Goal: Browse casually: Explore the website without a specific task or goal

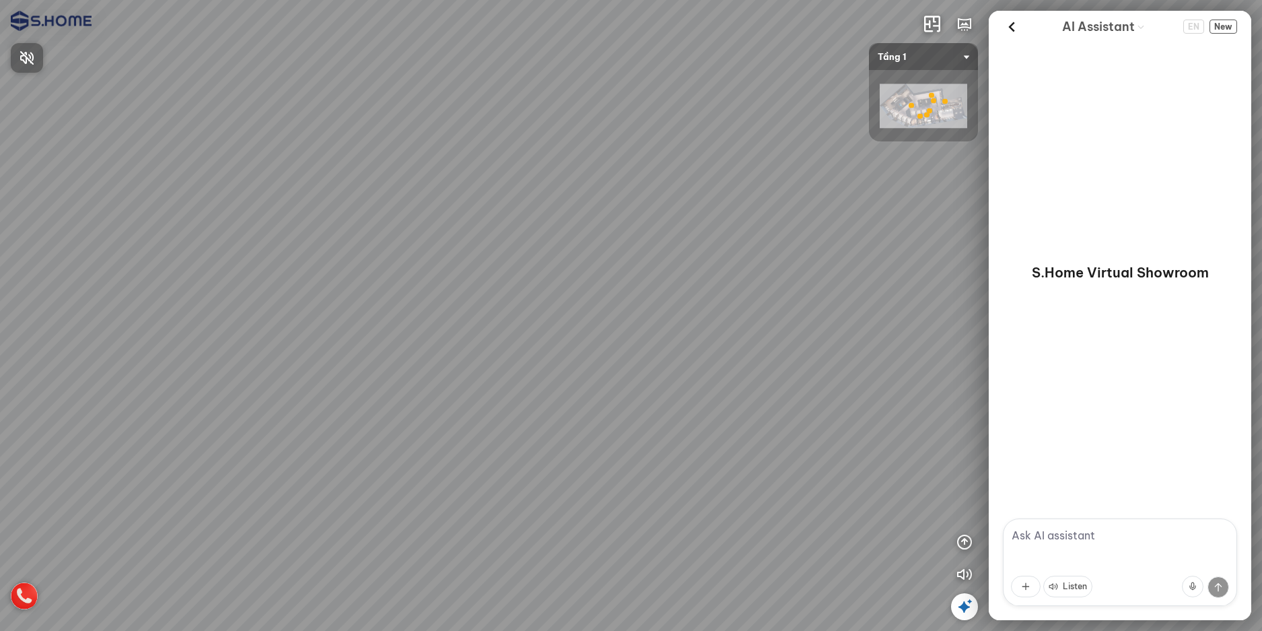
drag, startPoint x: 312, startPoint y: 417, endPoint x: 627, endPoint y: 372, distance: 318.2
click at [625, 372] on div at bounding box center [631, 315] width 1262 height 631
drag, startPoint x: 474, startPoint y: 415, endPoint x: 126, endPoint y: 393, distance: 348.8
click at [126, 393] on div at bounding box center [631, 315] width 1262 height 631
drag, startPoint x: 587, startPoint y: 398, endPoint x: 447, endPoint y: 398, distance: 140.0
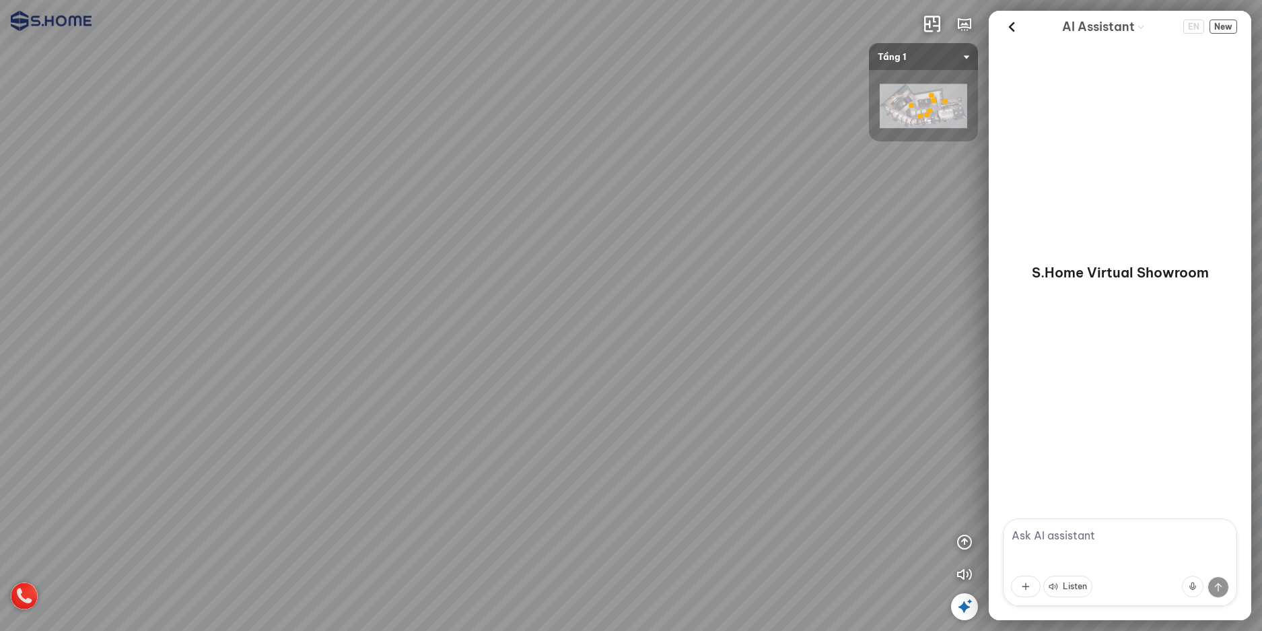
click at [473, 398] on div at bounding box center [631, 315] width 1262 height 631
drag, startPoint x: 720, startPoint y: 421, endPoint x: 355, endPoint y: 421, distance: 365.6
click at [374, 421] on div at bounding box center [631, 315] width 1262 height 631
drag, startPoint x: 589, startPoint y: 424, endPoint x: 170, endPoint y: 378, distance: 422.0
click at [164, 374] on div at bounding box center [631, 315] width 1262 height 631
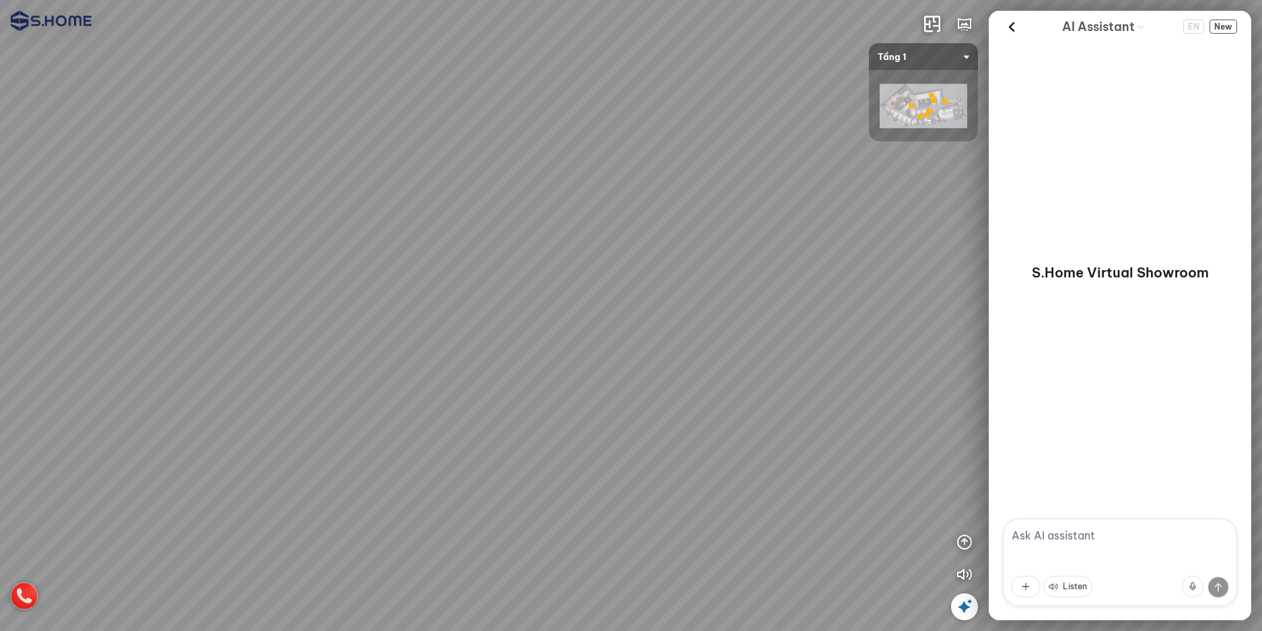
drag, startPoint x: 393, startPoint y: 386, endPoint x: 308, endPoint y: 417, distance: 90.9
click at [318, 414] on div at bounding box center [631, 315] width 1262 height 631
drag, startPoint x: 628, startPoint y: 567, endPoint x: 339, endPoint y: 207, distance: 461.3
click at [339, 207] on div at bounding box center [631, 315] width 1262 height 631
drag, startPoint x: 494, startPoint y: 240, endPoint x: 935, endPoint y: 228, distance: 441.2
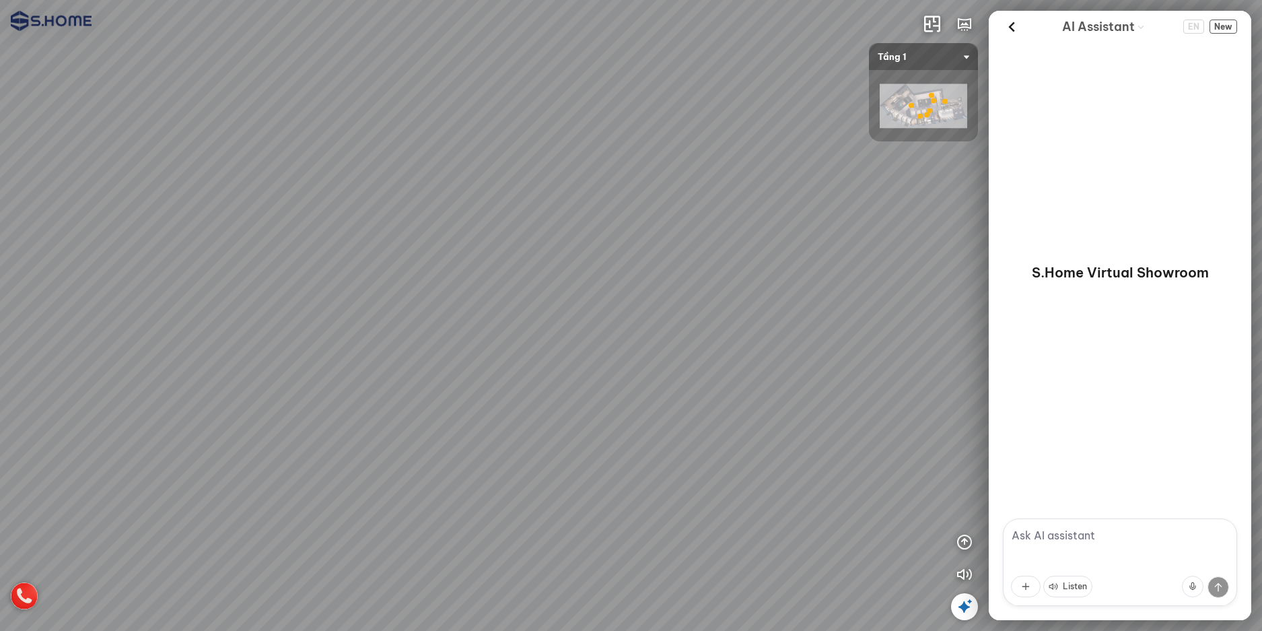
click at [935, 228] on div at bounding box center [631, 315] width 1262 height 631
drag, startPoint x: 217, startPoint y: 420, endPoint x: 735, endPoint y: 475, distance: 520.7
click at [677, 467] on div at bounding box center [631, 315] width 1262 height 631
drag, startPoint x: 349, startPoint y: 285, endPoint x: 597, endPoint y: 564, distance: 373.0
click at [590, 565] on div at bounding box center [631, 315] width 1262 height 631
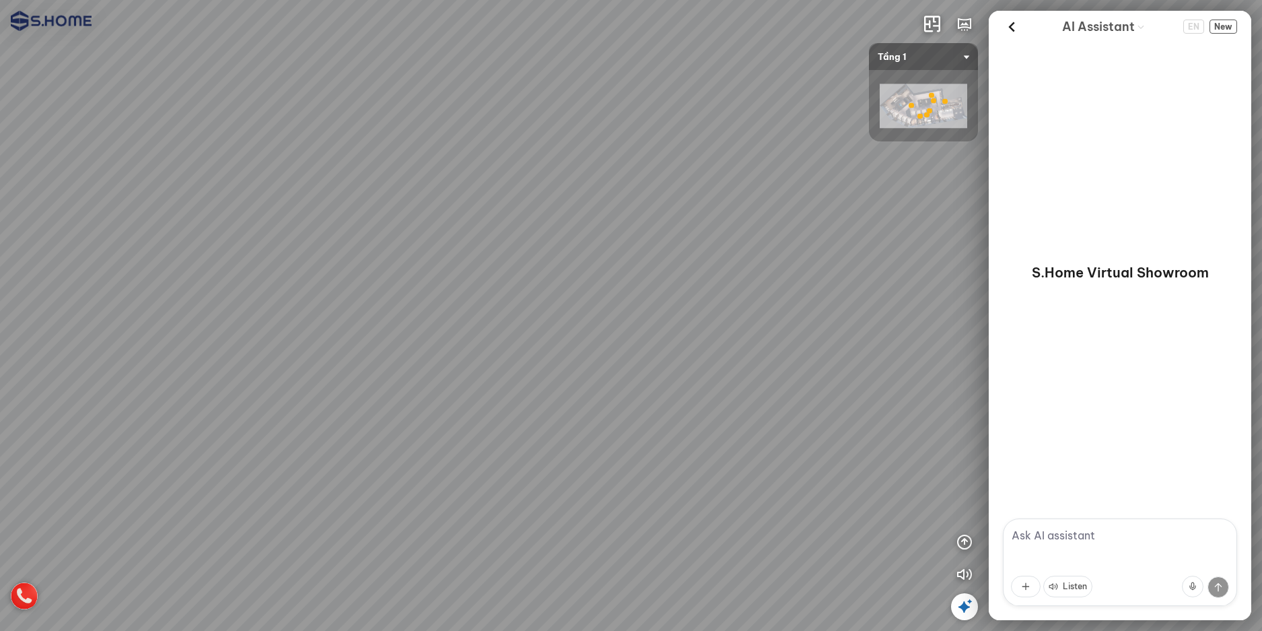
drag, startPoint x: 622, startPoint y: 584, endPoint x: 468, endPoint y: 273, distance: 347.2
click at [475, 279] on div at bounding box center [631, 315] width 1262 height 631
drag, startPoint x: 482, startPoint y: 296, endPoint x: 913, endPoint y: 343, distance: 433.4
click at [889, 343] on div at bounding box center [631, 315] width 1262 height 631
drag, startPoint x: 358, startPoint y: 369, endPoint x: 741, endPoint y: 385, distance: 383.4
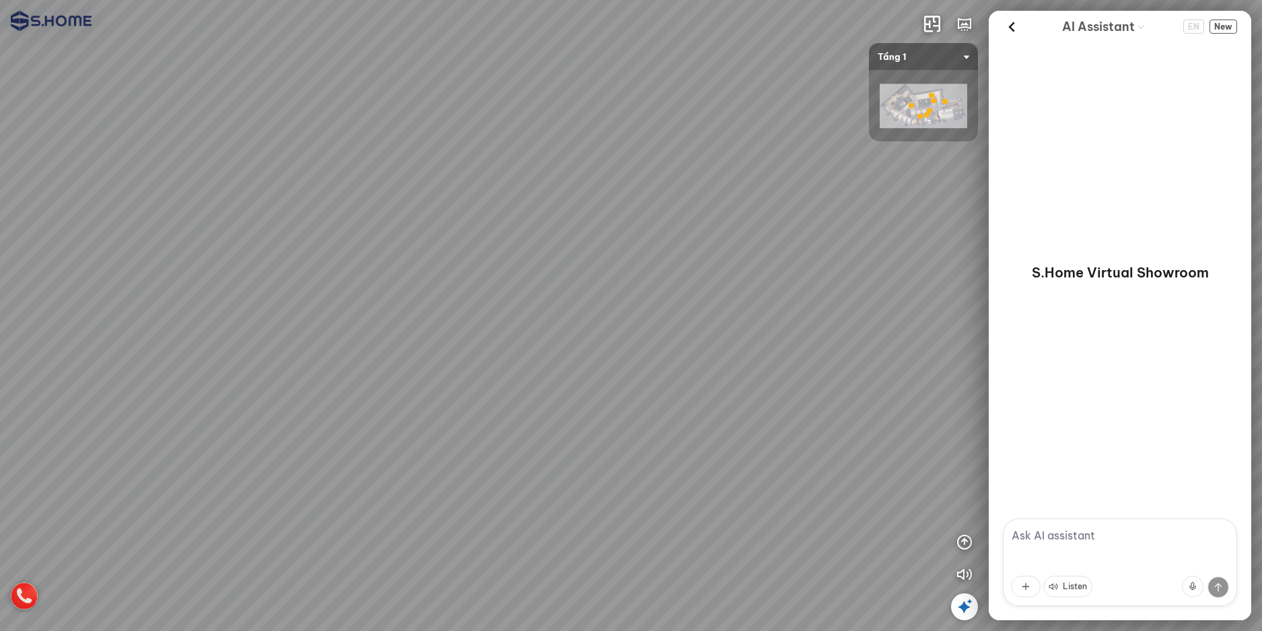
click at [705, 385] on div at bounding box center [631, 315] width 1262 height 631
click at [948, 58] on span "Tầng 1" at bounding box center [924, 56] width 92 height 27
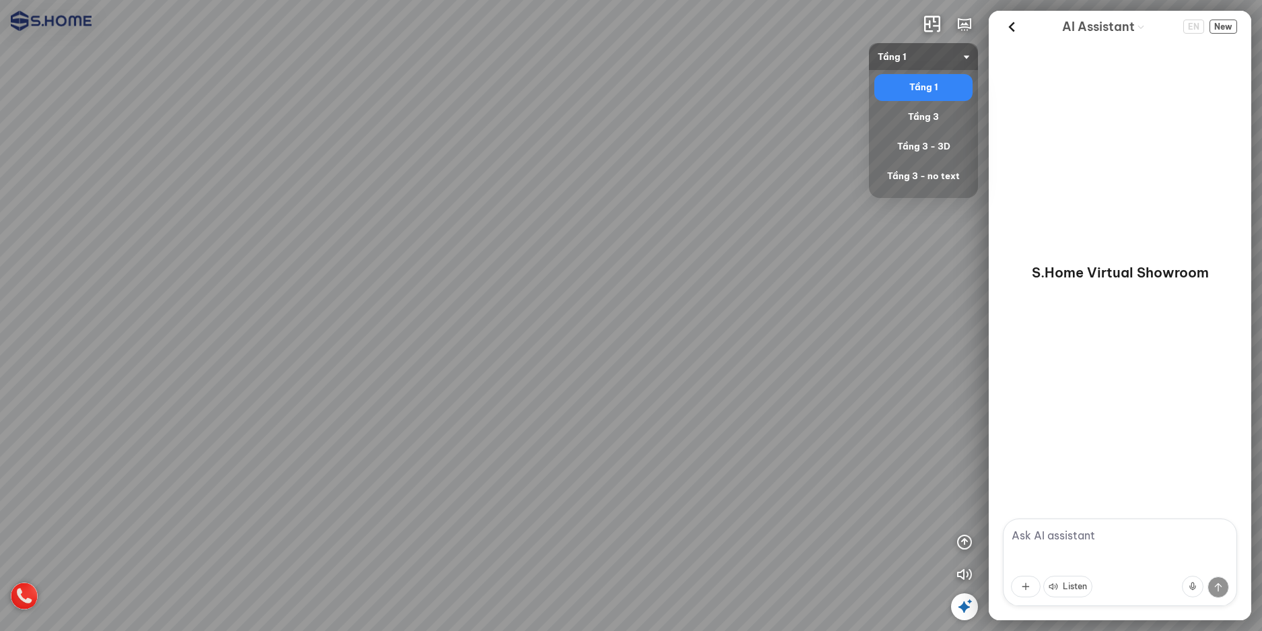
click at [942, 80] on div "Tầng 1" at bounding box center [924, 87] width 88 height 16
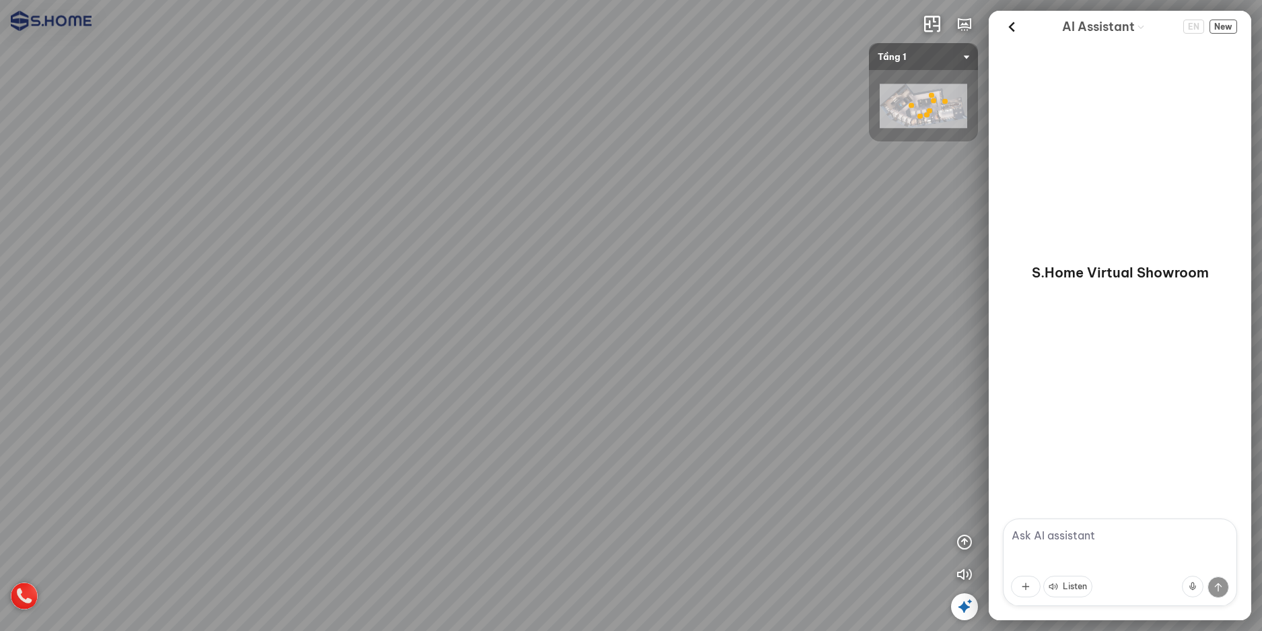
click at [928, 98] on img at bounding box center [924, 106] width 88 height 44
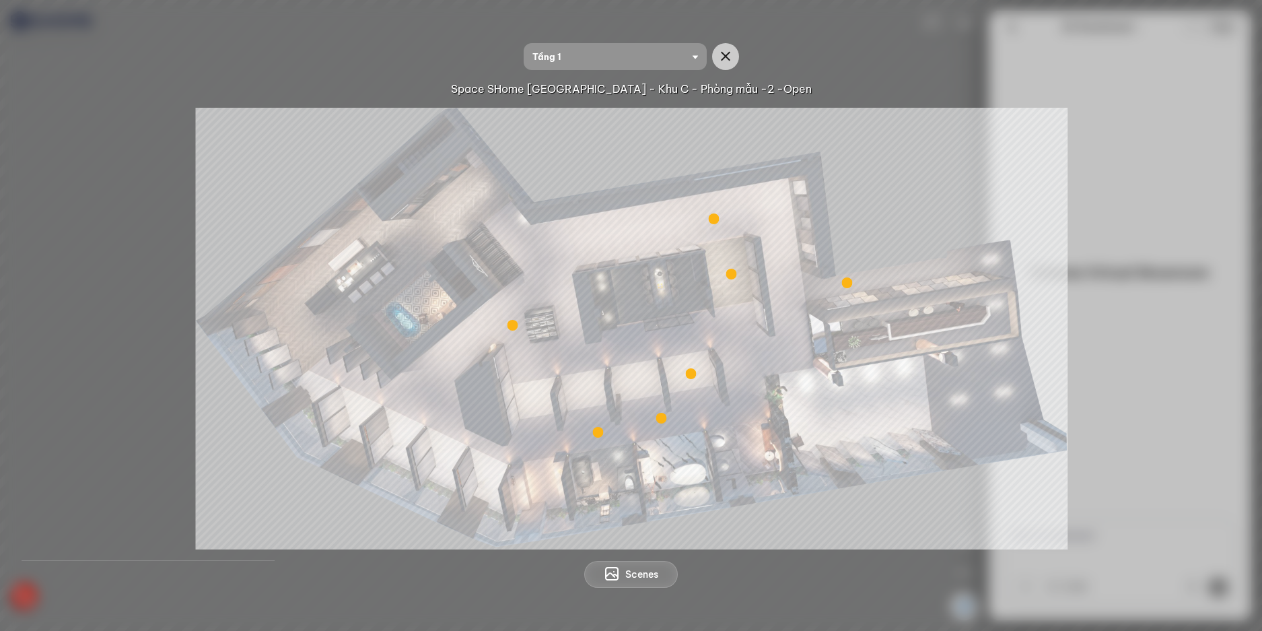
click at [718, 217] on div at bounding box center [713, 218] width 11 height 11
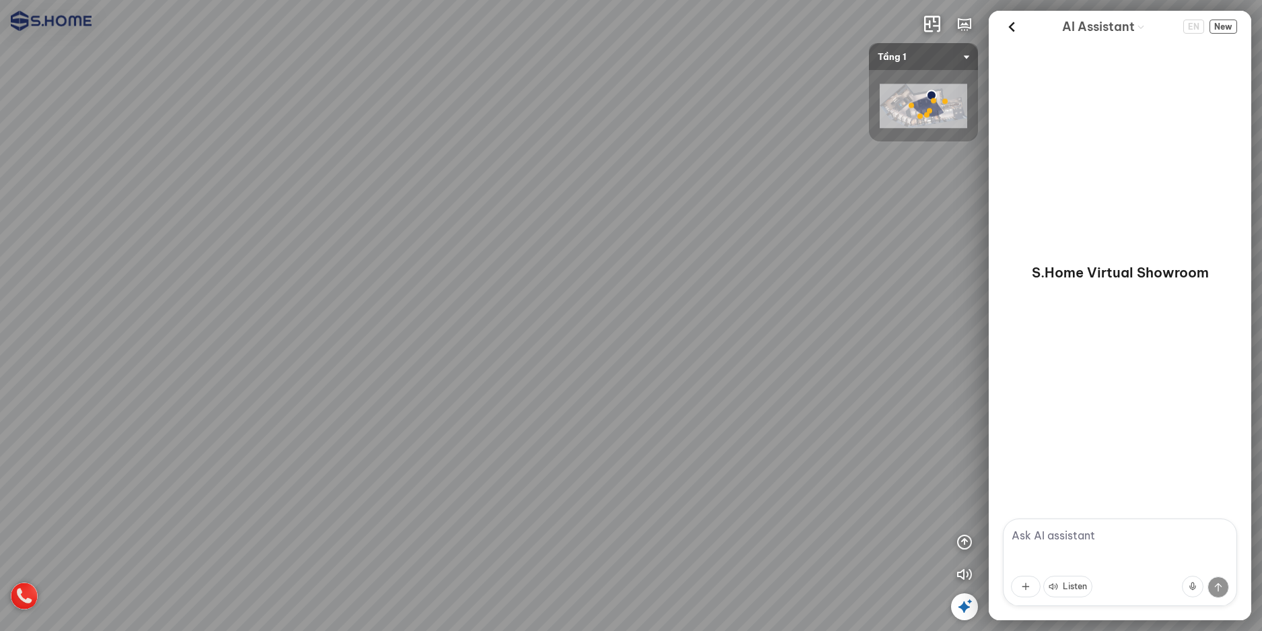
drag, startPoint x: 631, startPoint y: 447, endPoint x: 438, endPoint y: 207, distance: 308.0
click at [455, 189] on div at bounding box center [631, 315] width 1262 height 631
drag, startPoint x: 463, startPoint y: 436, endPoint x: 476, endPoint y: 164, distance: 273.0
click at [442, 187] on div at bounding box center [631, 315] width 1262 height 631
drag, startPoint x: 541, startPoint y: 178, endPoint x: 921, endPoint y: 266, distance: 389.7
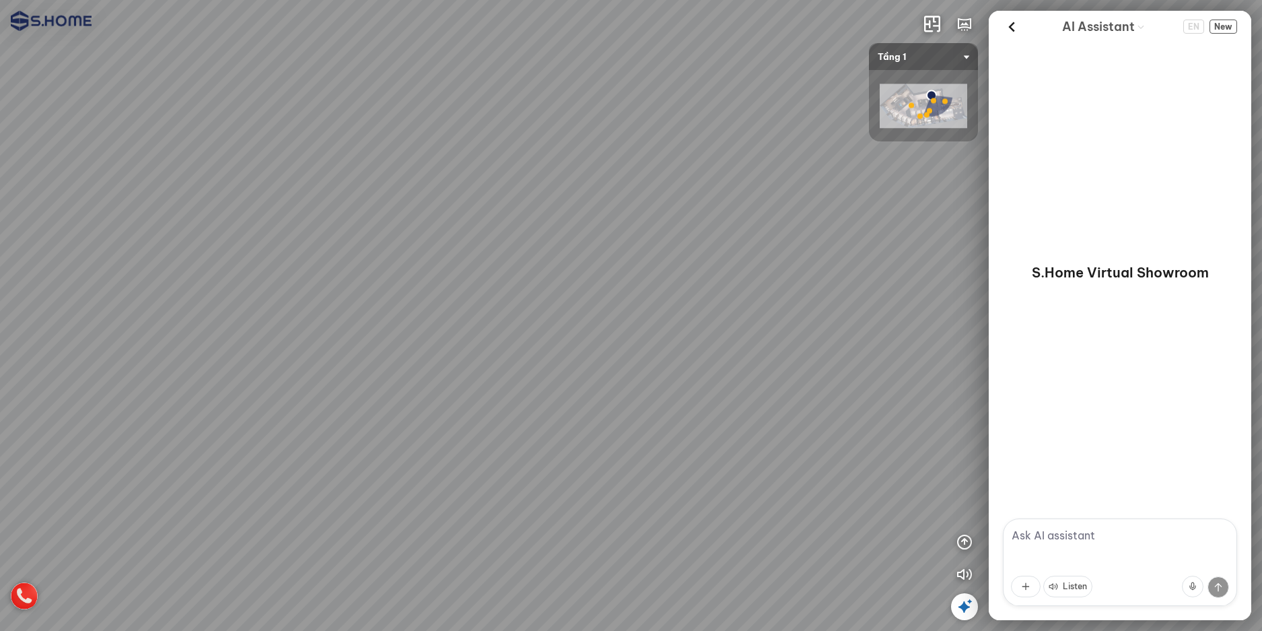
click at [921, 266] on div at bounding box center [631, 315] width 1262 height 631
drag, startPoint x: 583, startPoint y: 232, endPoint x: 801, endPoint y: 340, distance: 243.6
click at [796, 327] on div at bounding box center [631, 315] width 1262 height 631
drag, startPoint x: 682, startPoint y: 307, endPoint x: 681, endPoint y: 480, distance: 173.0
click at [681, 479] on div at bounding box center [631, 315] width 1262 height 631
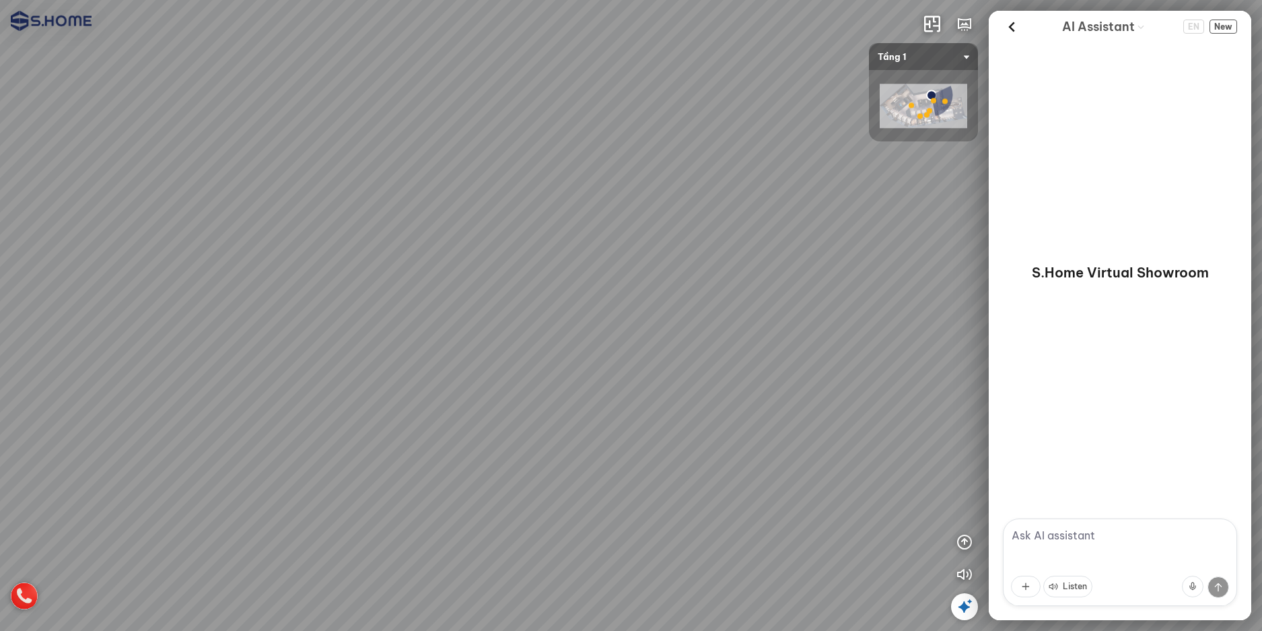
click at [592, 497] on div at bounding box center [631, 315] width 1262 height 631
drag, startPoint x: 641, startPoint y: 394, endPoint x: 345, endPoint y: 365, distance: 297.7
click at [360, 365] on div at bounding box center [631, 315] width 1262 height 631
click at [784, 318] on div at bounding box center [631, 315] width 1262 height 631
drag, startPoint x: 425, startPoint y: 456, endPoint x: 784, endPoint y: 364, distance: 371.2
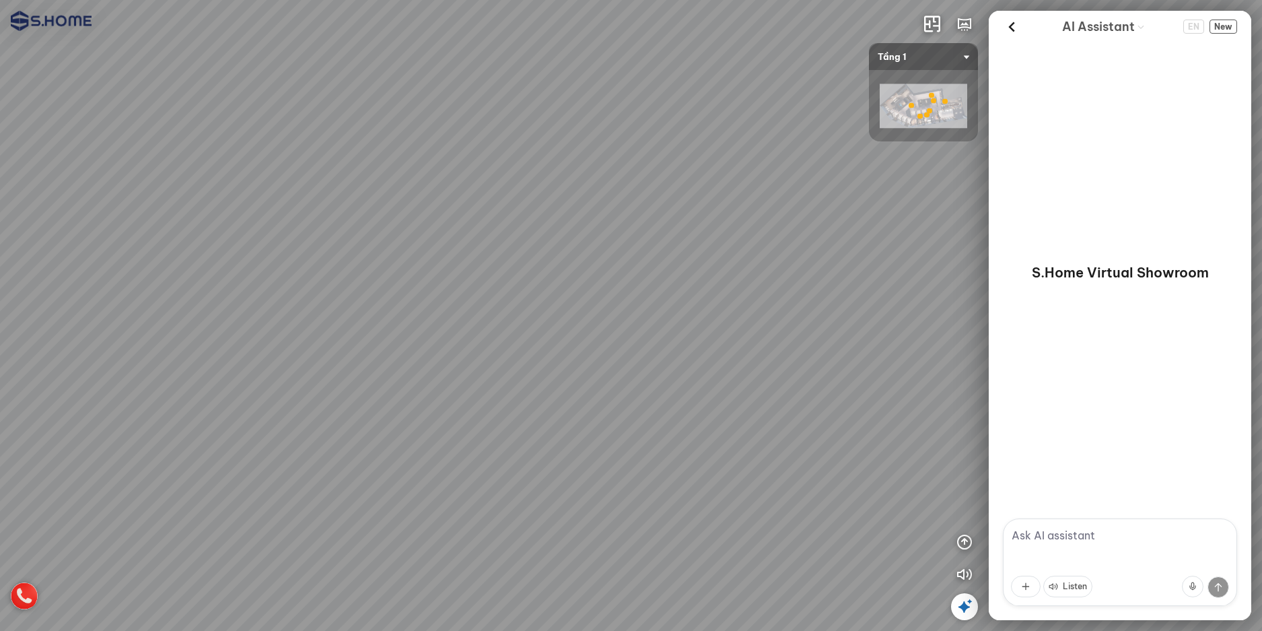
click at [780, 364] on div at bounding box center [631, 315] width 1262 height 631
click at [743, 548] on div at bounding box center [631, 315] width 1262 height 631
drag, startPoint x: 761, startPoint y: 489, endPoint x: 416, endPoint y: 236, distance: 427.7
click at [472, 240] on div at bounding box center [631, 315] width 1262 height 631
drag, startPoint x: 359, startPoint y: 479, endPoint x: 349, endPoint y: 487, distance: 13.4
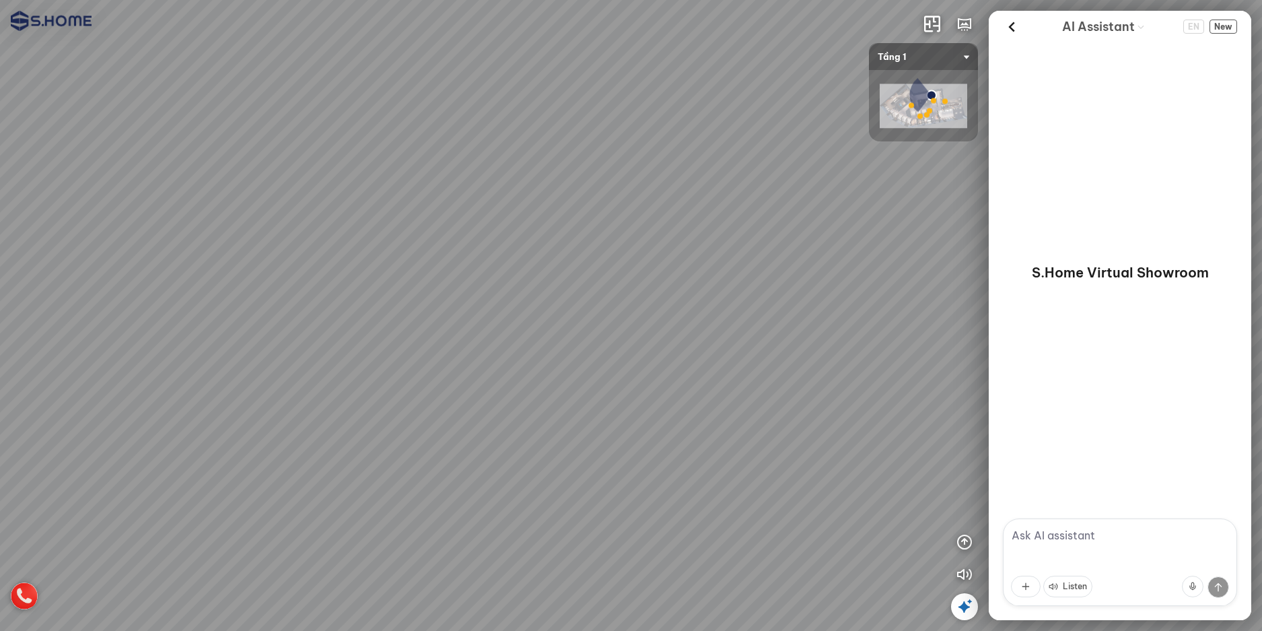
click at [348, 488] on div at bounding box center [631, 315] width 1262 height 631
drag, startPoint x: 378, startPoint y: 459, endPoint x: 623, endPoint y: 131, distance: 409.2
click at [555, 174] on div at bounding box center [631, 315] width 1262 height 631
drag, startPoint x: 542, startPoint y: 336, endPoint x: 974, endPoint y: 295, distance: 433.5
click at [953, 261] on div at bounding box center [631, 315] width 1262 height 631
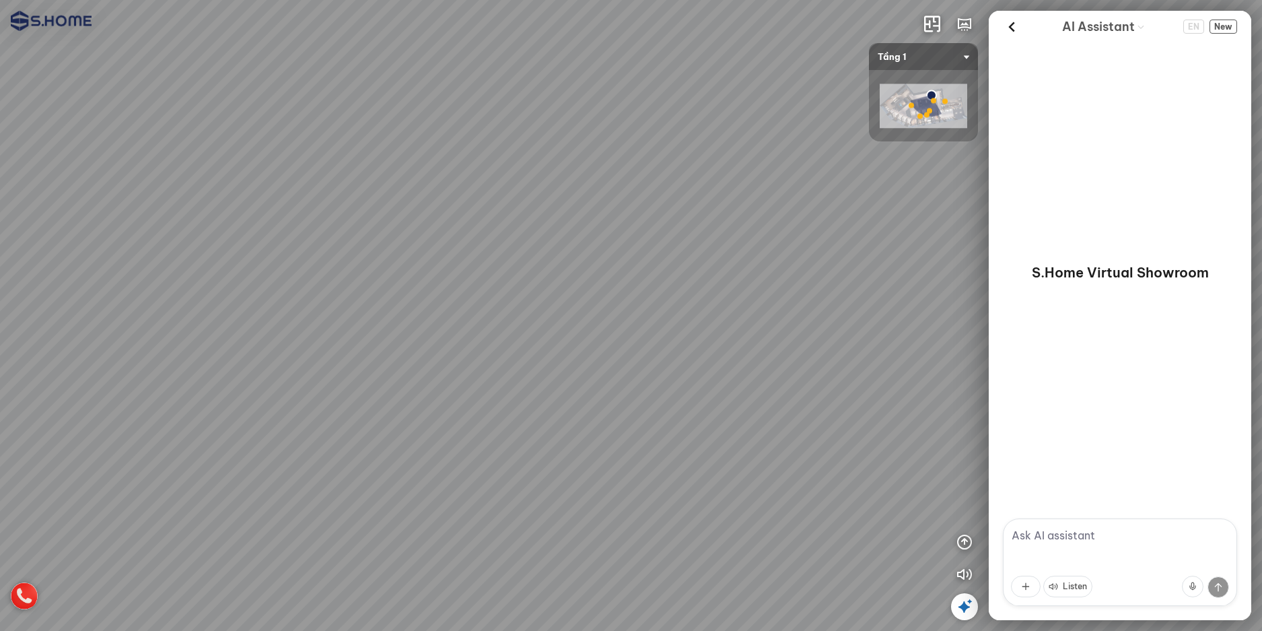
click at [578, 468] on div at bounding box center [631, 315] width 1262 height 631
click at [586, 467] on div at bounding box center [631, 315] width 1262 height 631
drag, startPoint x: 681, startPoint y: 267, endPoint x: 411, endPoint y: 274, distance: 269.4
click at [440, 274] on div at bounding box center [631, 315] width 1262 height 631
drag, startPoint x: 408, startPoint y: 353, endPoint x: 852, endPoint y: 165, distance: 482.7
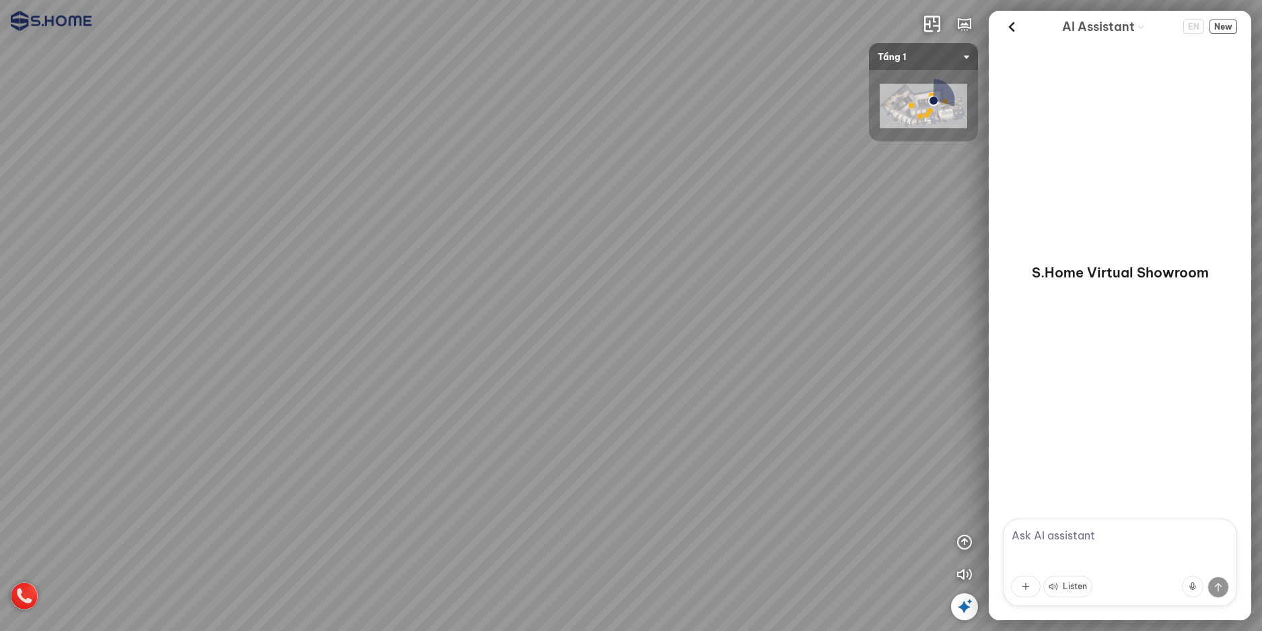
click at [827, 166] on div at bounding box center [631, 315] width 1262 height 631
drag, startPoint x: 530, startPoint y: 242, endPoint x: 976, endPoint y: 170, distance: 452.2
click at [945, 172] on div at bounding box center [631, 315] width 1262 height 631
drag, startPoint x: 633, startPoint y: 170, endPoint x: 1009, endPoint y: 222, distance: 379.3
click at [975, 217] on div at bounding box center [631, 315] width 1262 height 631
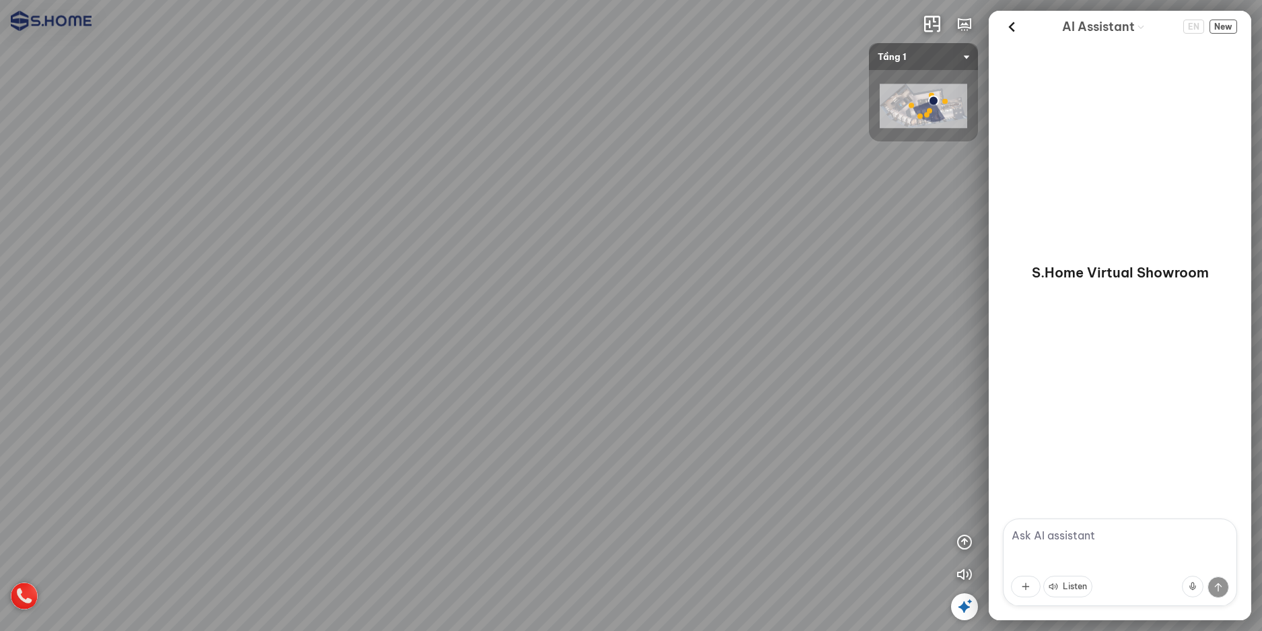
drag, startPoint x: 731, startPoint y: 183, endPoint x: 566, endPoint y: 439, distance: 304.8
click at [566, 439] on div at bounding box center [631, 315] width 1262 height 631
drag, startPoint x: 605, startPoint y: 382, endPoint x: 949, endPoint y: 461, distance: 353.0
click at [906, 468] on div at bounding box center [631, 315] width 1262 height 631
drag
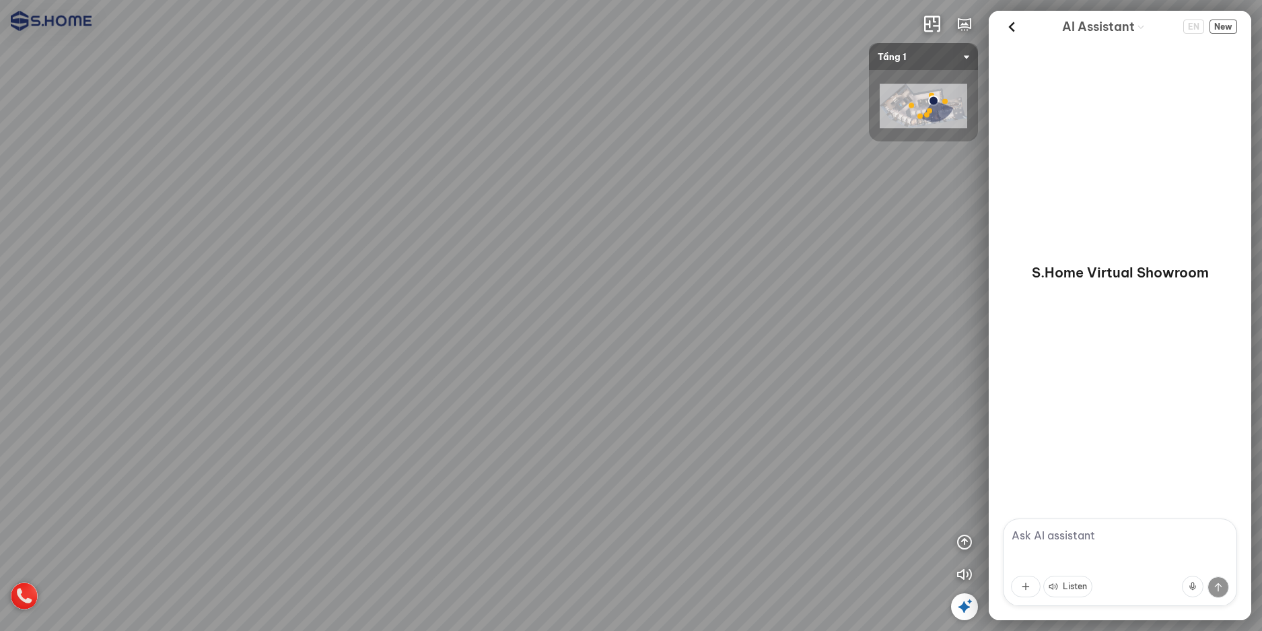
click at [617, 492] on div at bounding box center [631, 315] width 1262 height 631
click at [633, 528] on div at bounding box center [631, 315] width 1262 height 631
click at [449, 385] on div at bounding box center [631, 315] width 1262 height 631
click at [888, 348] on div at bounding box center [631, 315] width 1262 height 631
click at [984, 368] on div at bounding box center [631, 315] width 1262 height 631
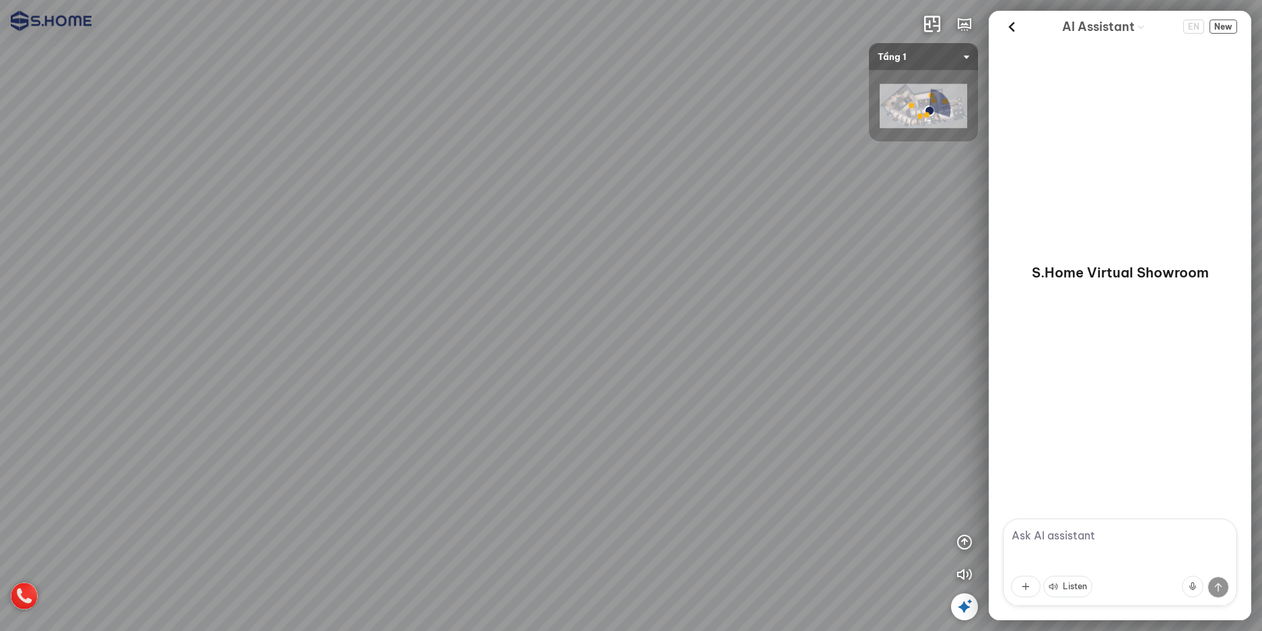
click at [980, 370] on div at bounding box center [631, 315] width 1262 height 631
click at [811, 391] on div at bounding box center [631, 315] width 1262 height 631
click at [362, 360] on div at bounding box center [631, 315] width 1262 height 631
click at [320, 399] on div at bounding box center [631, 315] width 1262 height 631
click at [222, 243] on div at bounding box center [631, 315] width 1262 height 631
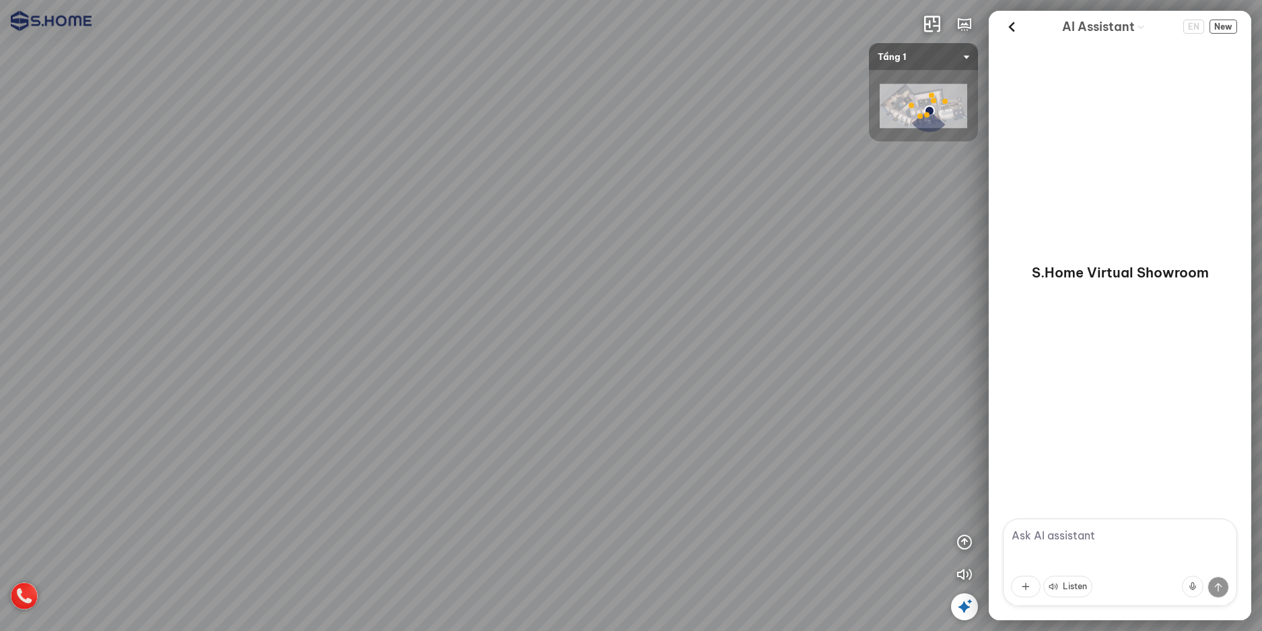
click at [735, 248] on div at bounding box center [631, 315] width 1262 height 631
click at [927, 335] on div at bounding box center [631, 315] width 1262 height 631
click at [520, 0] on html "INFO: krpano 1.20.8 (build [DATE]) INFO: HTML5/Desktop - Chrome 139.0 - WebGL I…" at bounding box center [631, 315] width 1262 height 631
click at [319, 118] on div at bounding box center [631, 315] width 1262 height 631
click at [333, 370] on div at bounding box center [631, 315] width 1262 height 631
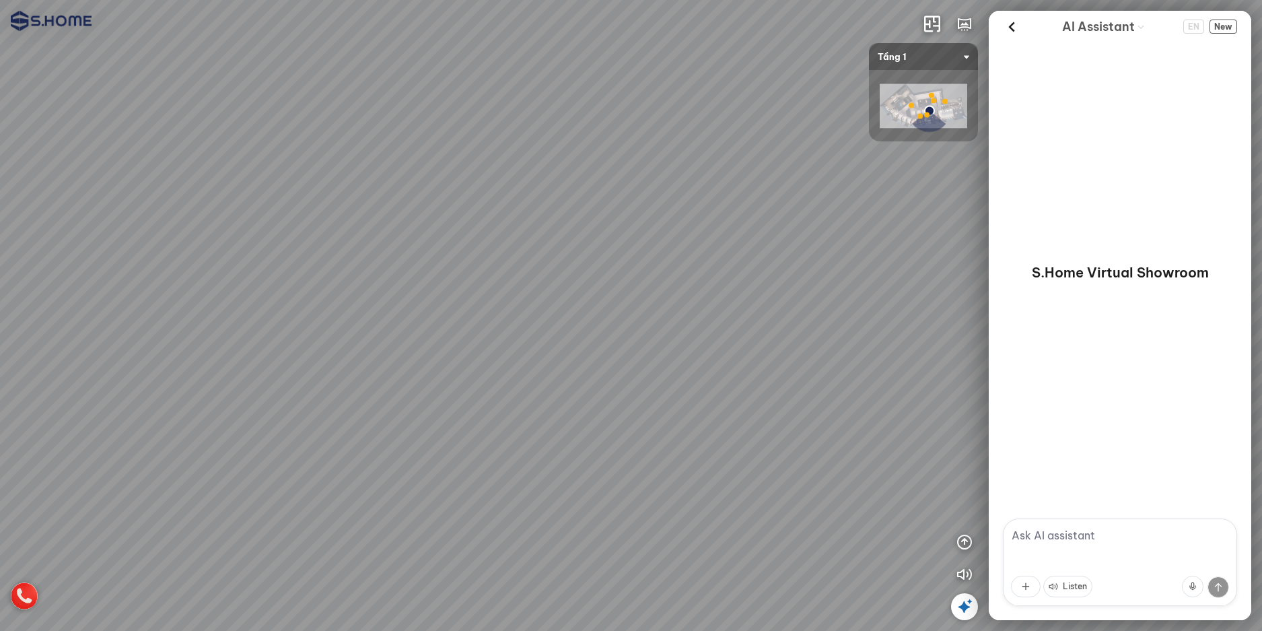
click at [675, 479] on div at bounding box center [631, 315] width 1262 height 631
click at [863, 337] on div at bounding box center [631, 315] width 1262 height 631
click at [131, 328] on div at bounding box center [631, 315] width 1262 height 631
click at [184, 295] on div at bounding box center [631, 315] width 1262 height 631
click at [455, 357] on div at bounding box center [631, 315] width 1262 height 631
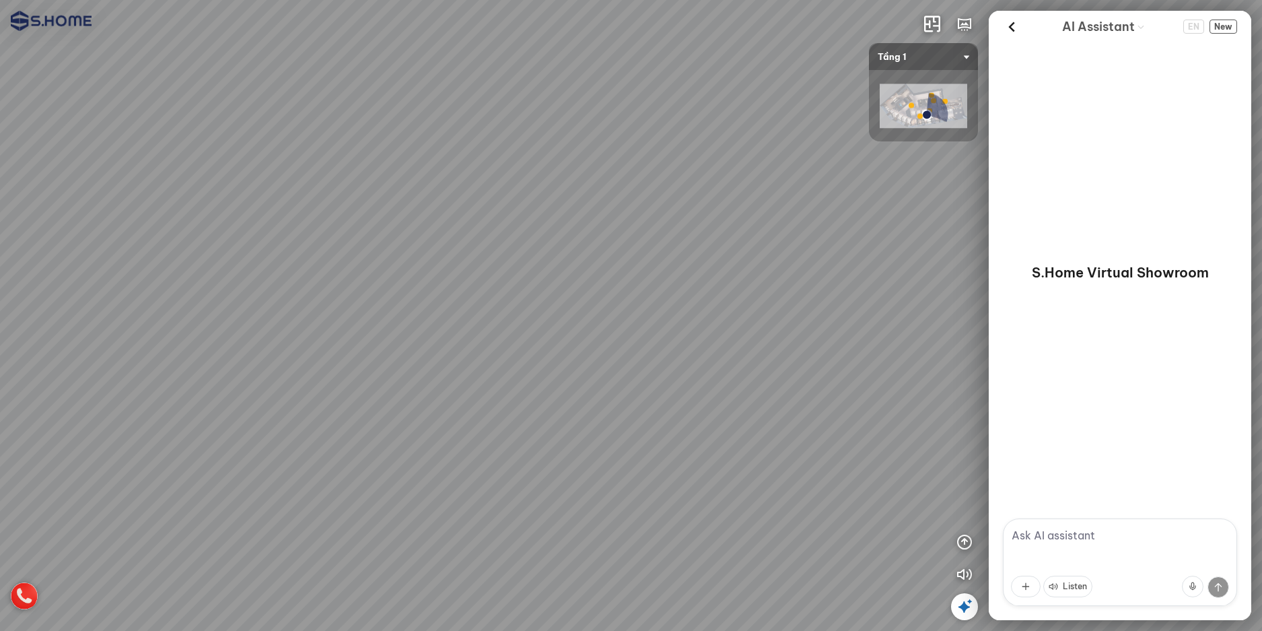
click at [616, 490] on div at bounding box center [631, 315] width 1262 height 631
click at [201, 391] on div at bounding box center [631, 315] width 1262 height 631
click at [1, 378] on div at bounding box center [631, 315] width 1262 height 631
click at [366, 394] on div at bounding box center [631, 315] width 1262 height 631
click at [939, 112] on img at bounding box center [924, 106] width 88 height 44
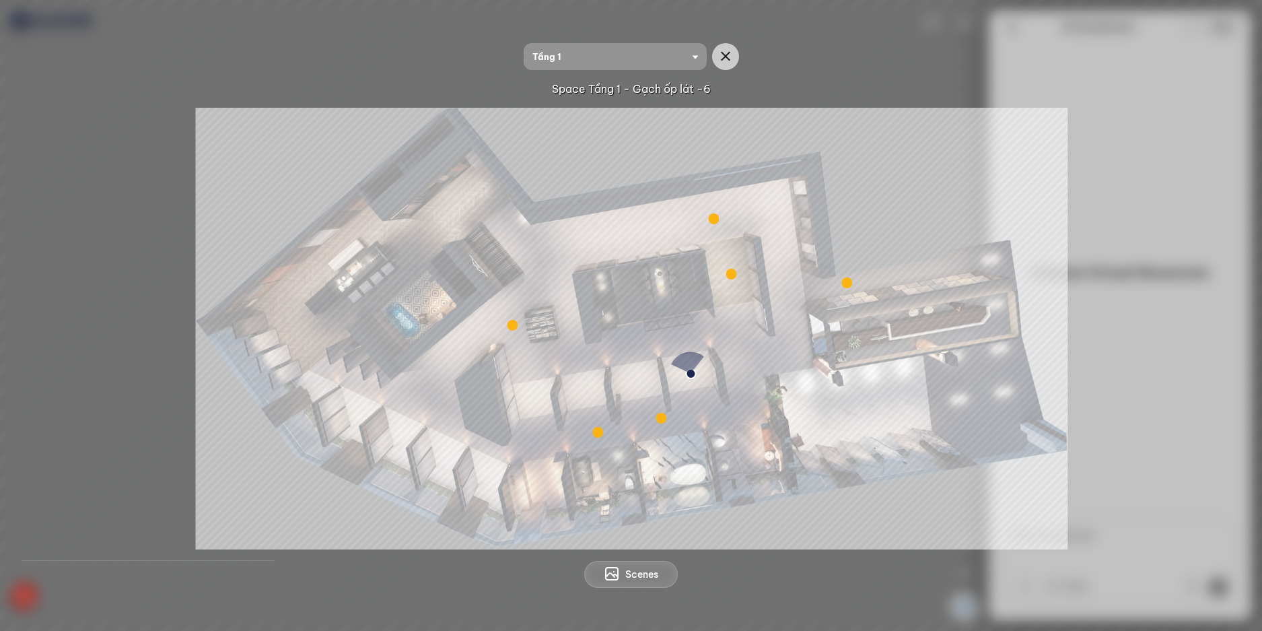
click at [696, 65] on span "Tầng 1" at bounding box center [616, 56] width 166 height 27
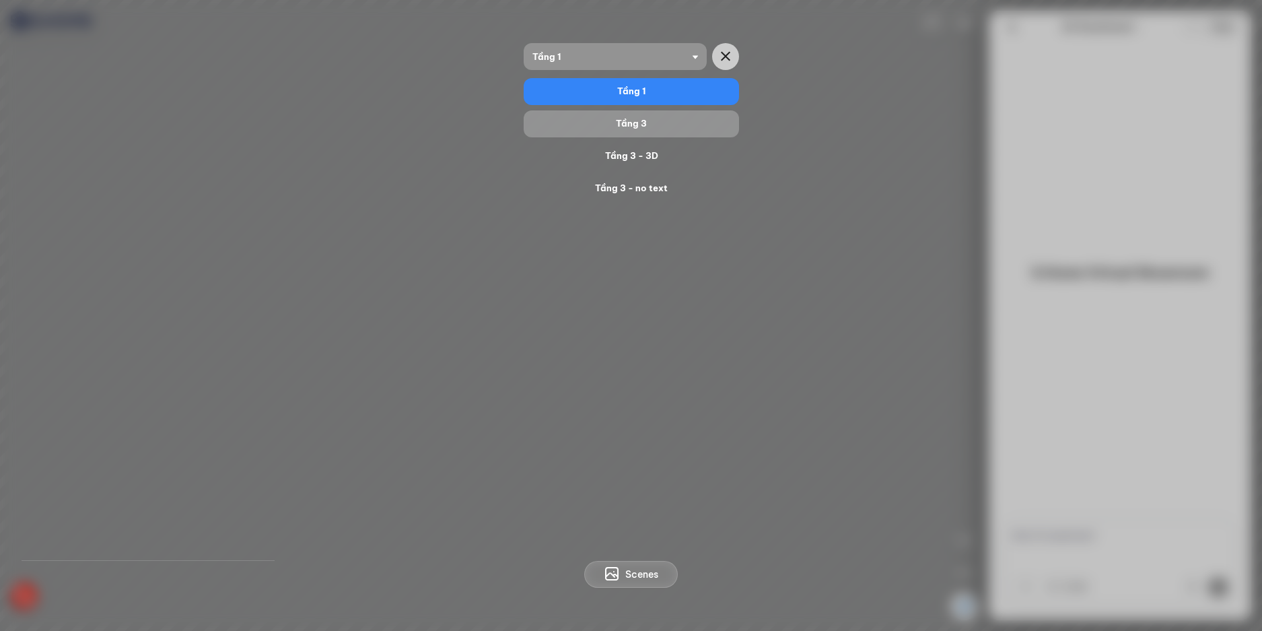
click at [660, 115] on div "Tầng 3" at bounding box center [631, 123] width 215 height 27
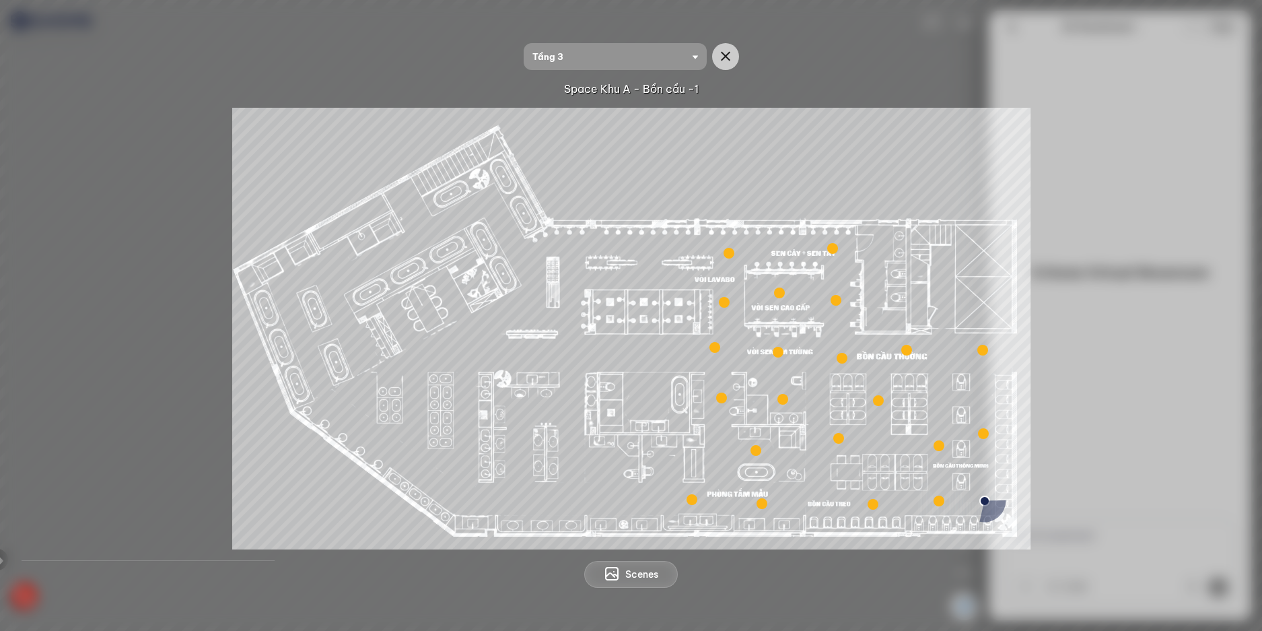
click at [978, 353] on div at bounding box center [983, 350] width 11 height 11
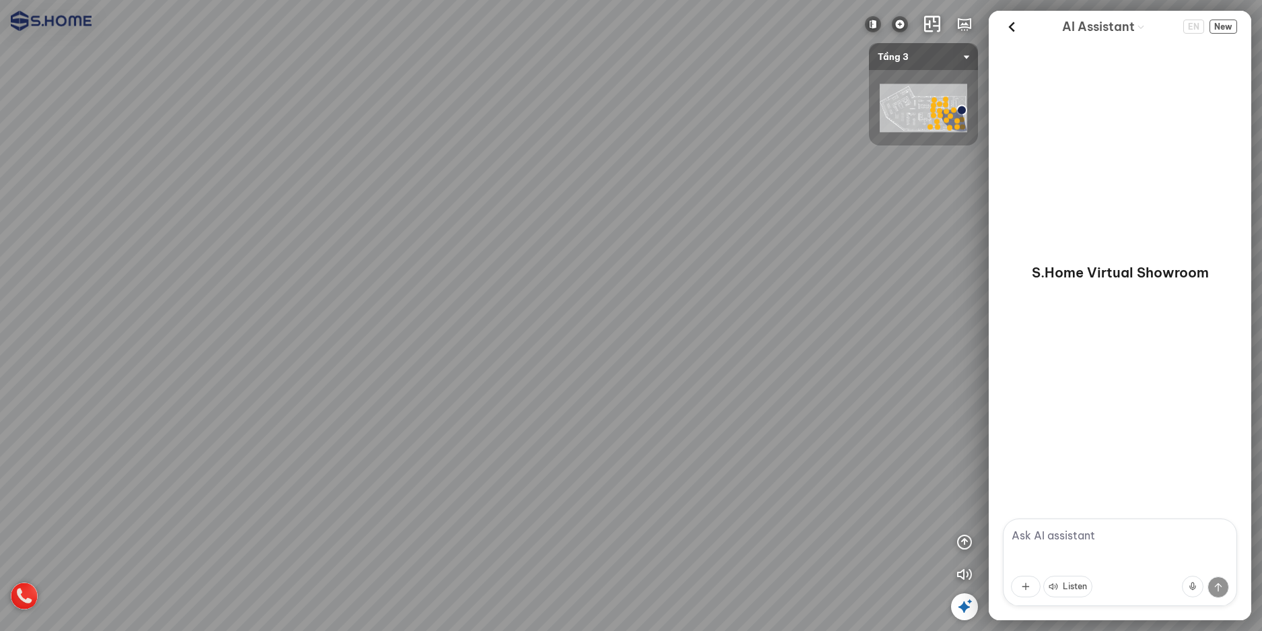
click at [436, 351] on div at bounding box center [631, 315] width 1262 height 631
click at [849, 337] on div at bounding box center [631, 315] width 1262 height 631
click at [930, 345] on div at bounding box center [631, 315] width 1262 height 631
click at [853, 345] on div at bounding box center [631, 315] width 1262 height 631
click at [802, 318] on div at bounding box center [631, 315] width 1262 height 631
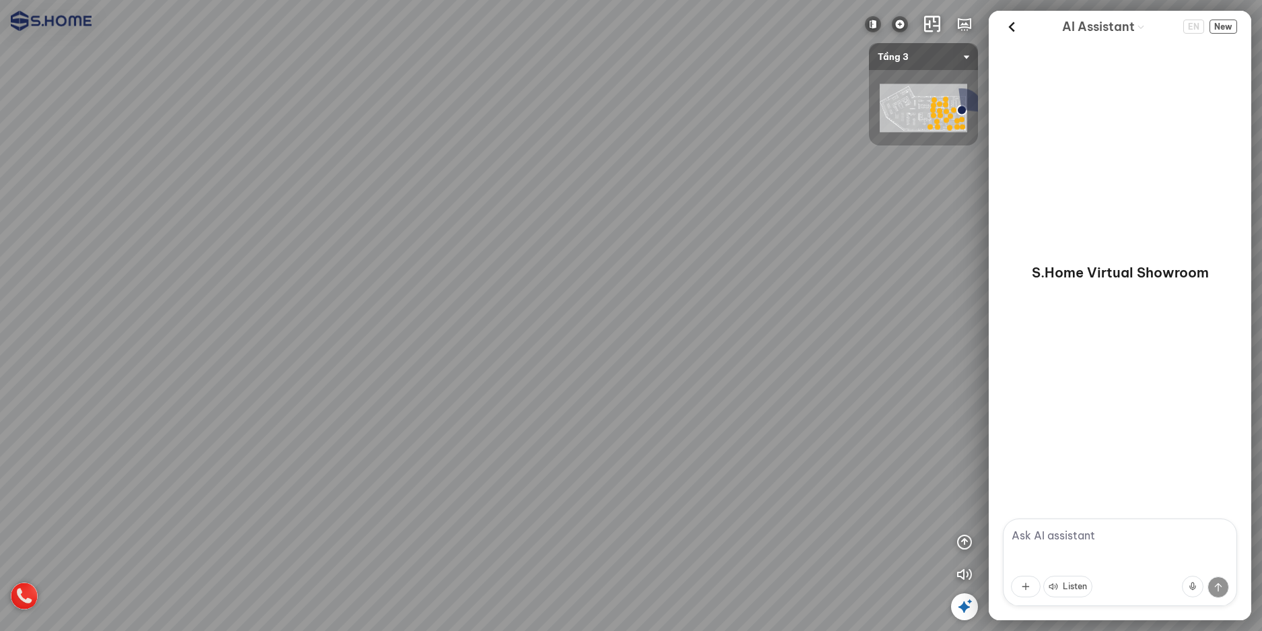
click at [764, 298] on div at bounding box center [631, 315] width 1262 height 631
click at [726, 284] on div at bounding box center [631, 315] width 1262 height 631
click at [628, 498] on div at bounding box center [631, 315] width 1262 height 631
click at [943, 407] on div at bounding box center [631, 315] width 1262 height 631
click at [387, 376] on div at bounding box center [631, 315] width 1262 height 631
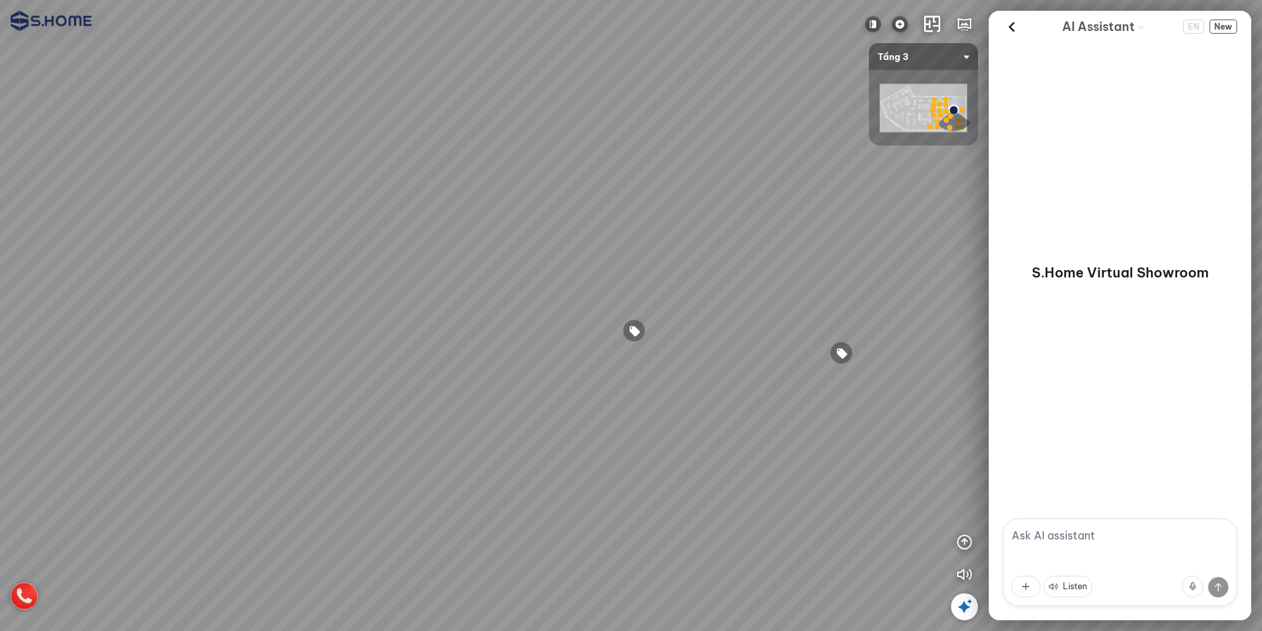
click at [217, 367] on div at bounding box center [631, 315] width 1262 height 631
click at [711, 336] on div at bounding box center [717, 332] width 36 height 36
click at [628, 313] on div at bounding box center [631, 315] width 34 height 34
click at [622, 494] on div at bounding box center [631, 315] width 1262 height 631
click at [187, 350] on div at bounding box center [631, 315] width 1262 height 631
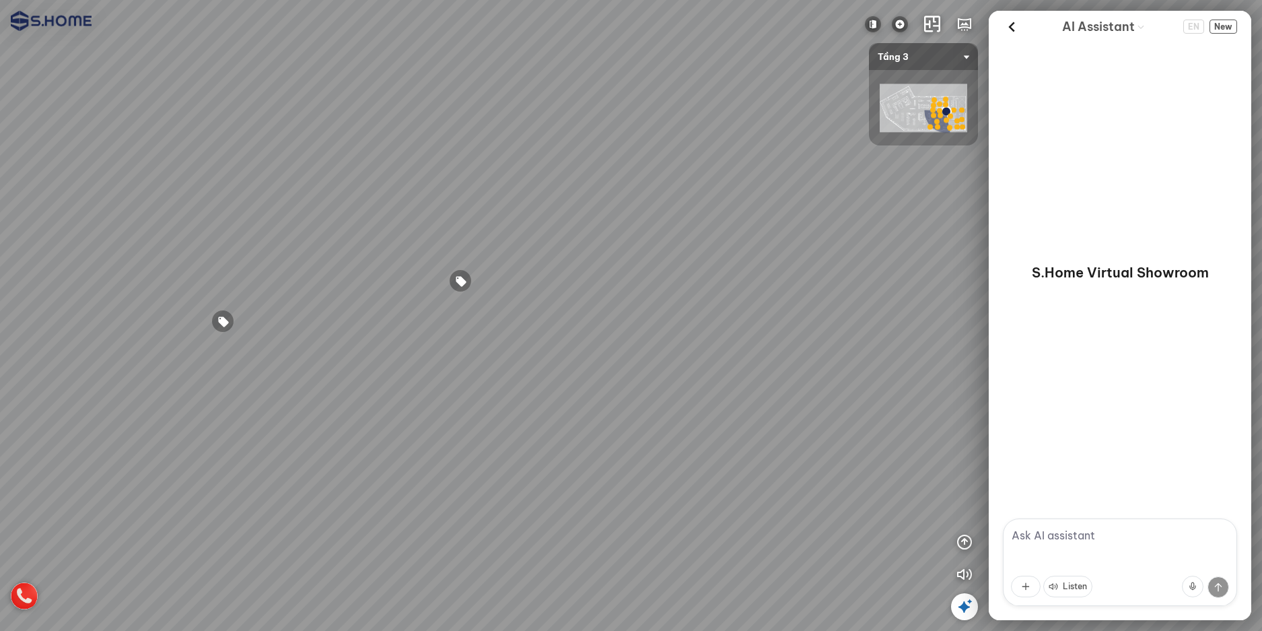
click at [362, 421] on div at bounding box center [631, 315] width 1262 height 631
click at [463, 3] on div at bounding box center [631, 315] width 1262 height 631
click at [667, 630] on html "INFO: krpano 1.20.8 (build [DATE]) INFO: HTML5/Desktop - Chrome 139.0 - WebGL I…" at bounding box center [631, 315] width 1262 height 631
click at [754, 353] on div at bounding box center [631, 315] width 1262 height 631
click at [735, 353] on div at bounding box center [631, 315] width 1262 height 631
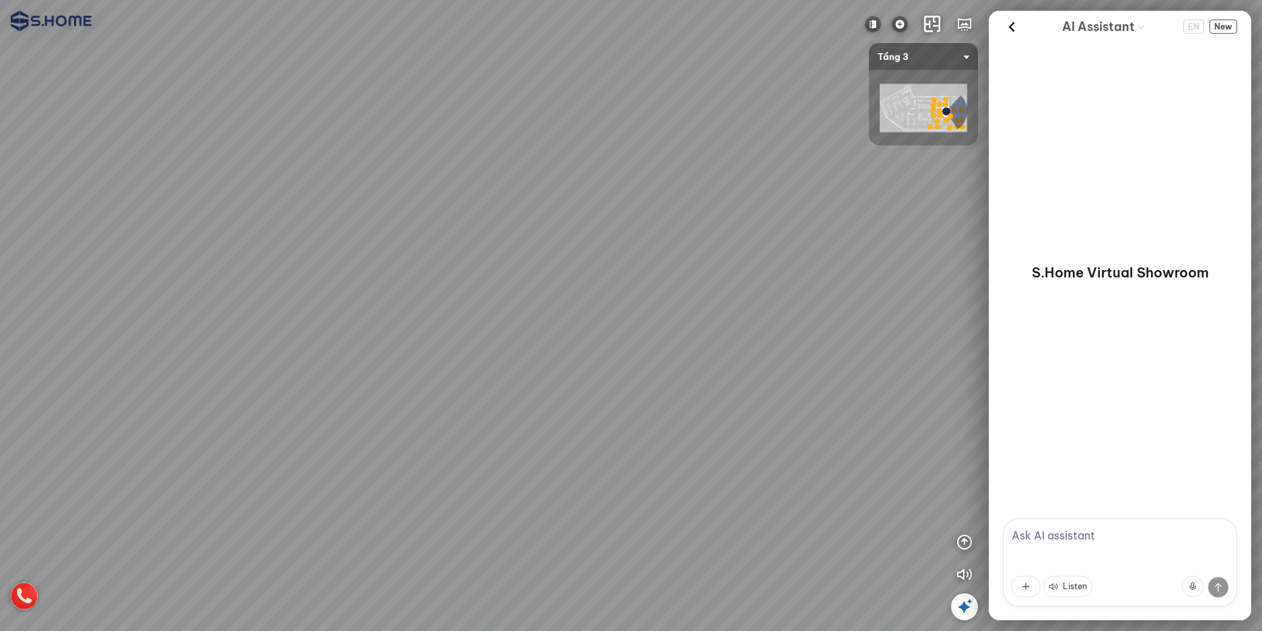
click at [764, 362] on div at bounding box center [631, 315] width 1262 height 631
click at [719, 343] on div at bounding box center [631, 315] width 1262 height 631
click at [261, 566] on div at bounding box center [631, 315] width 1262 height 631
click at [889, 318] on div at bounding box center [631, 315] width 1262 height 631
click at [669, 269] on div at bounding box center [631, 315] width 1262 height 631
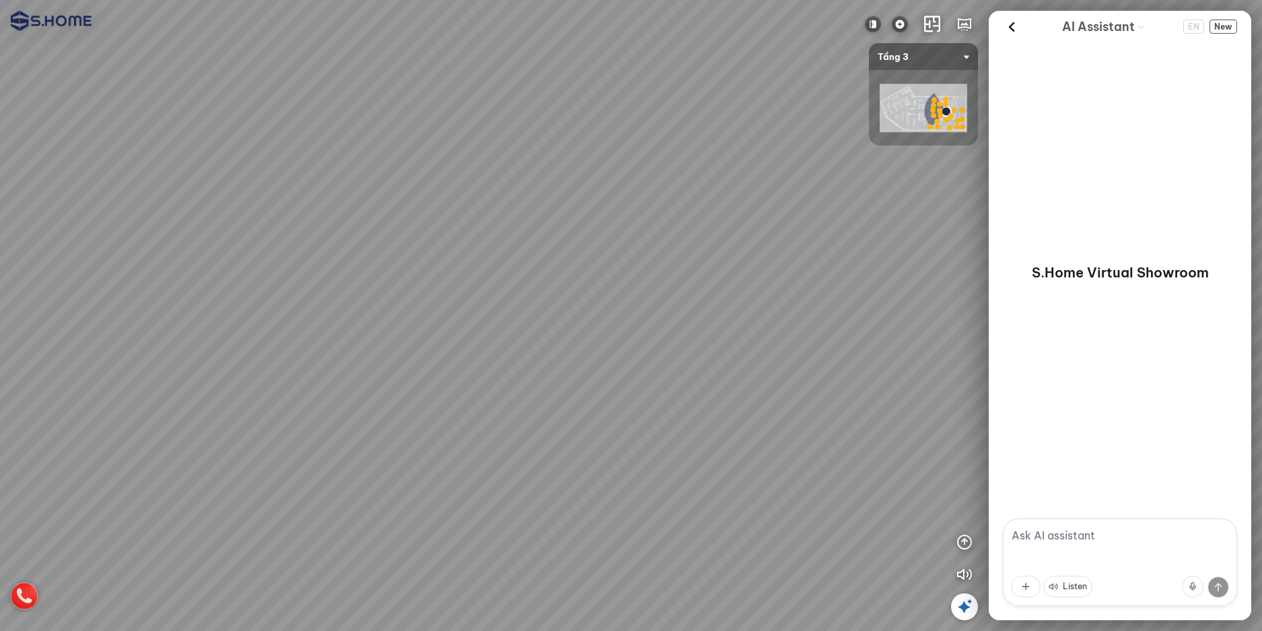
click at [636, 474] on div at bounding box center [631, 315] width 1262 height 631
click at [376, 82] on div at bounding box center [631, 315] width 1262 height 631
click at [606, 11] on div at bounding box center [631, 315] width 1262 height 631
click at [816, 288] on div at bounding box center [631, 315] width 1262 height 631
click at [827, 475] on div at bounding box center [631, 315] width 1262 height 631
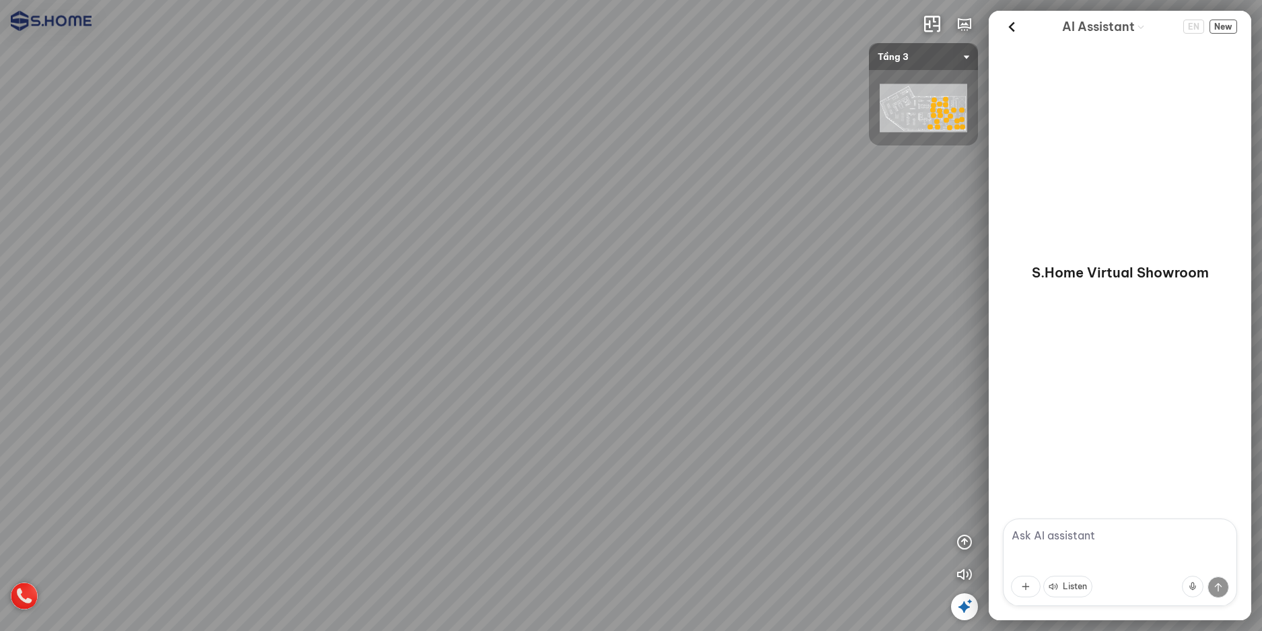
click at [647, 493] on div at bounding box center [631, 315] width 1262 height 631
click at [475, 91] on div at bounding box center [631, 315] width 1262 height 631
click at [735, 222] on div at bounding box center [631, 315] width 1262 height 631
click at [837, 261] on div at bounding box center [631, 315] width 1262 height 631
click at [811, 375] on div at bounding box center [631, 315] width 1262 height 631
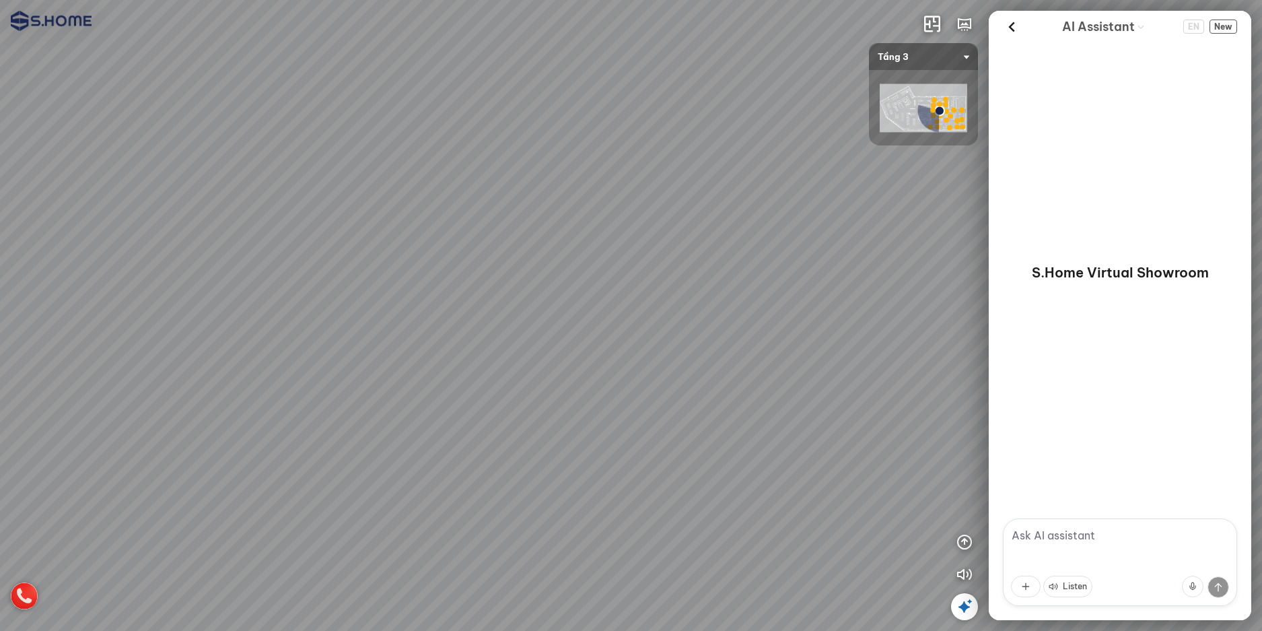
click at [858, 377] on div at bounding box center [631, 315] width 1262 height 631
click at [636, 204] on div at bounding box center [631, 315] width 1262 height 631
click at [477, 317] on div at bounding box center [631, 315] width 1262 height 631
click at [649, 519] on div at bounding box center [631, 315] width 1262 height 631
click at [317, 312] on div at bounding box center [631, 315] width 1262 height 631
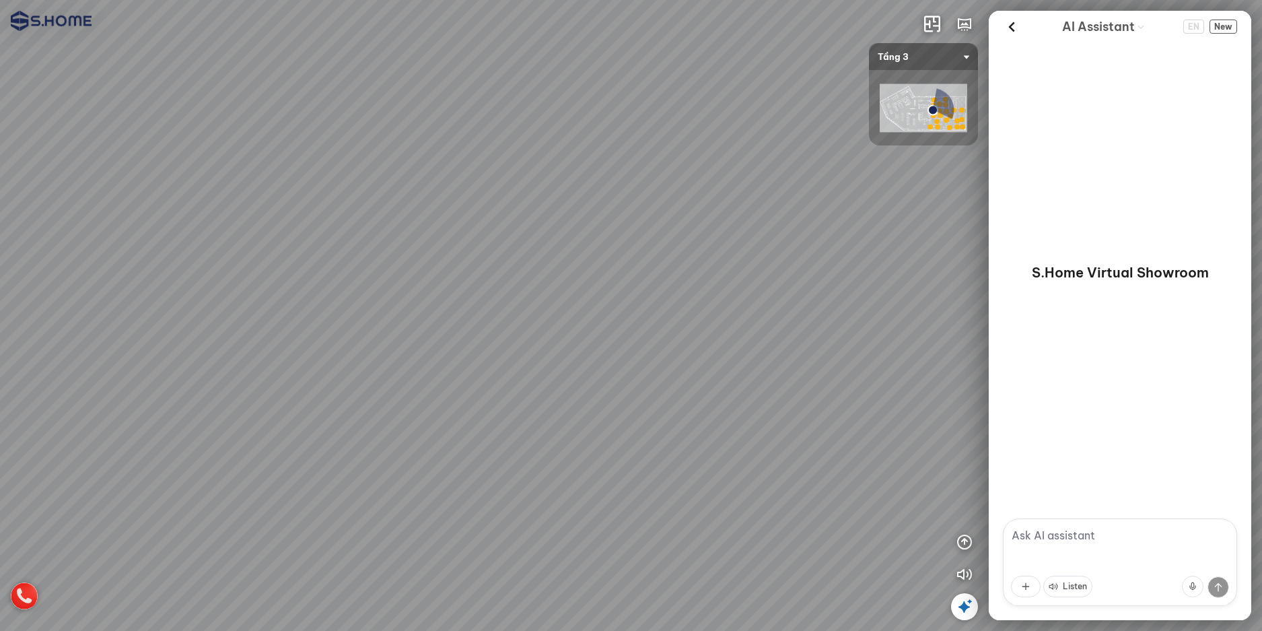
click at [238, 341] on div at bounding box center [631, 315] width 1262 height 631
click at [198, 308] on div at bounding box center [631, 315] width 1262 height 631
click at [751, 11] on div at bounding box center [631, 315] width 1262 height 631
